Goal: Task Accomplishment & Management: Manage account settings

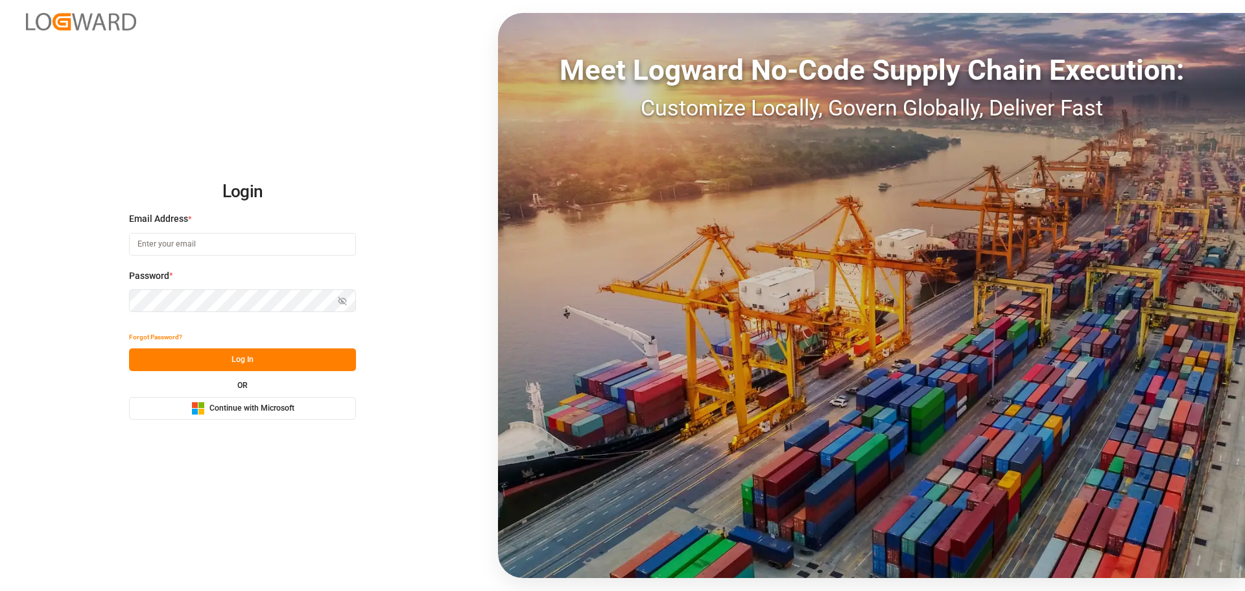
click at [219, 409] on span "Continue with Microsoft" at bounding box center [251, 409] width 85 height 12
